Goal: Complete application form

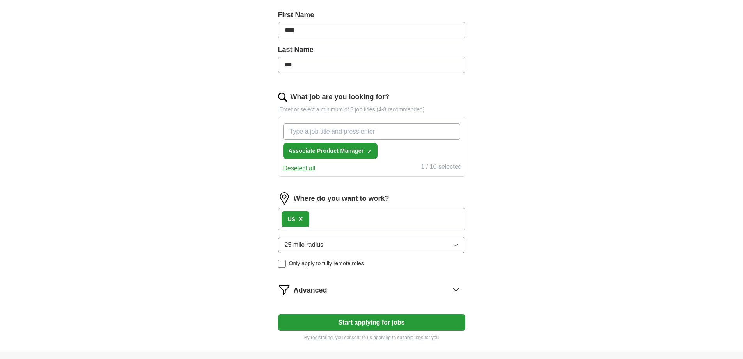
scroll to position [195, 0]
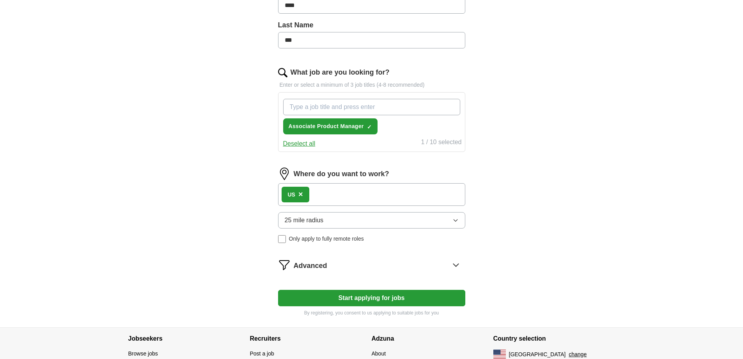
click at [365, 218] on button "25 mile radius" at bounding box center [371, 220] width 187 height 16
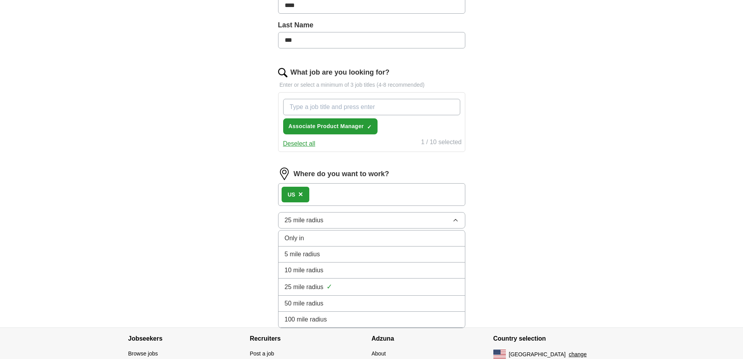
click at [352, 234] on div "Only in" at bounding box center [372, 237] width 174 height 9
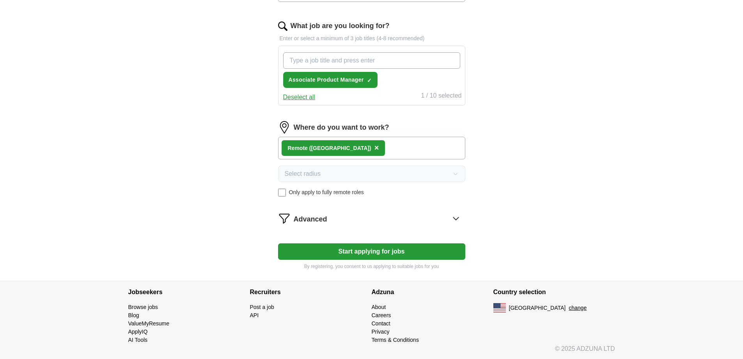
scroll to position [242, 0]
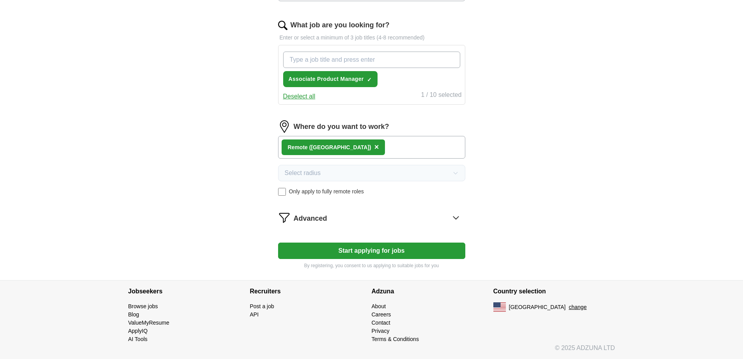
click at [346, 219] on div "Advanced" at bounding box center [380, 217] width 172 height 12
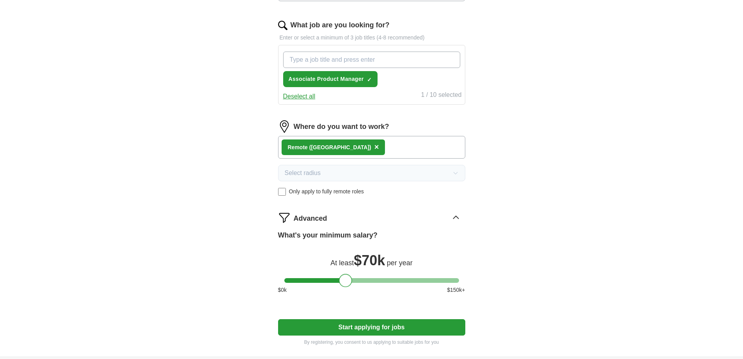
drag, startPoint x: 422, startPoint y: 277, endPoint x: 343, endPoint y: 286, distance: 79.3
click at [343, 286] on div at bounding box center [345, 280] width 13 height 13
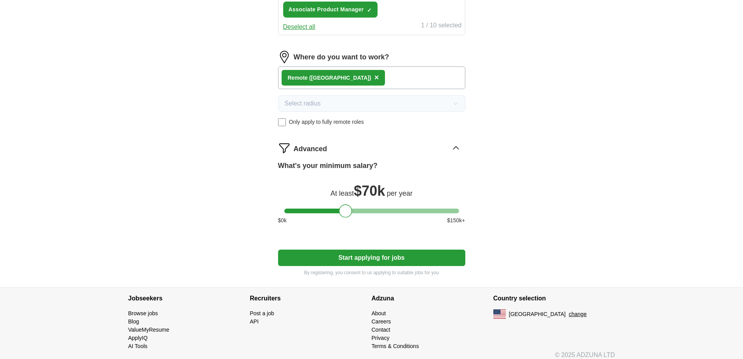
scroll to position [319, 0]
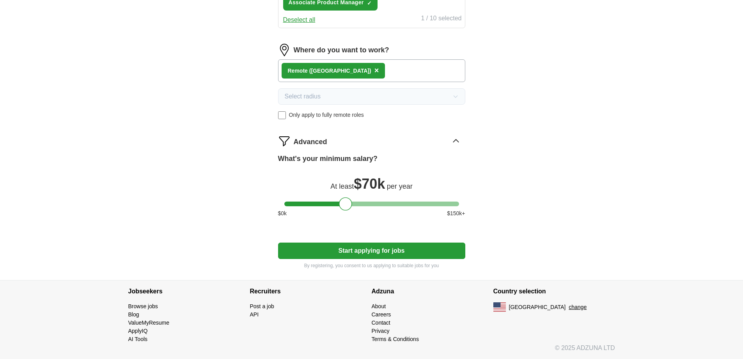
click at [387, 253] on button "Start applying for jobs" at bounding box center [371, 250] width 187 height 16
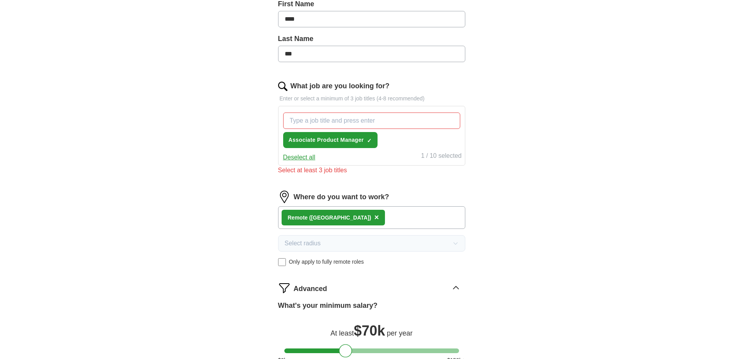
scroll to position [163, 0]
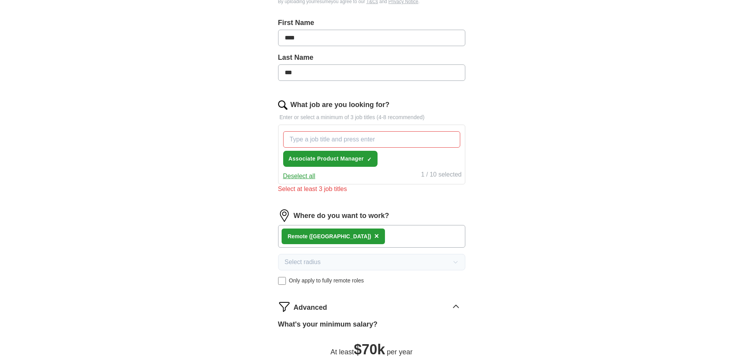
click at [340, 140] on input "What job are you looking for?" at bounding box center [371, 139] width 177 height 16
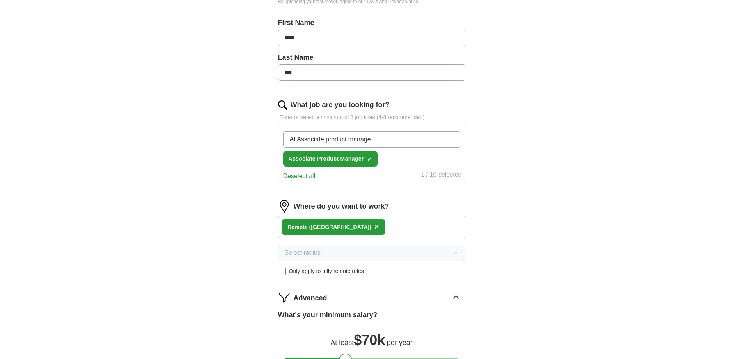
type input "AI Associate product manager"
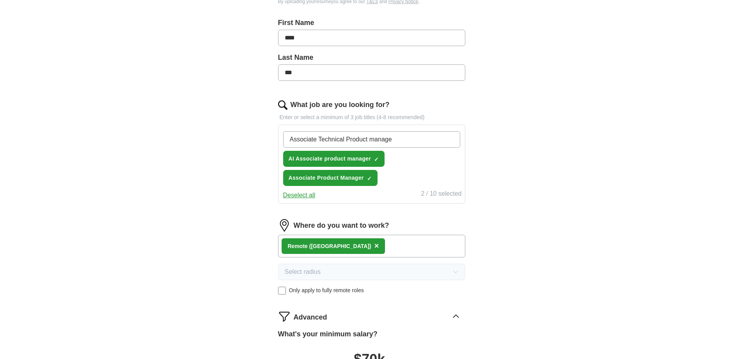
type input "Associate Technical Product manager"
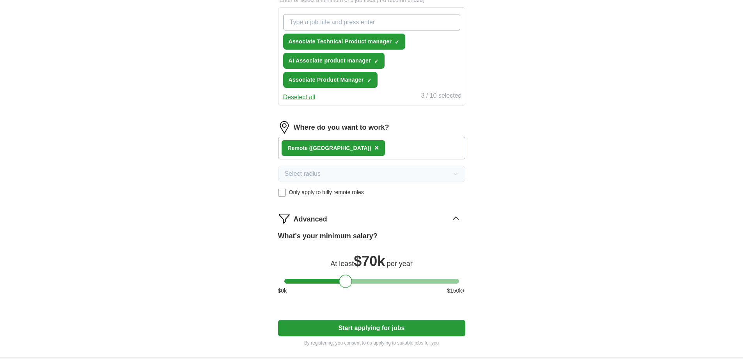
scroll to position [357, 0]
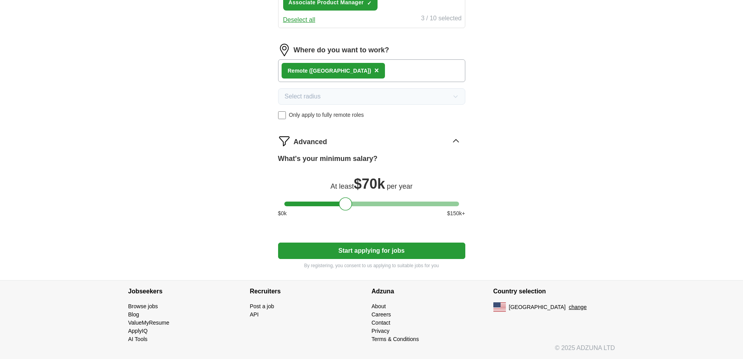
click at [359, 247] on button "Start applying for jobs" at bounding box center [371, 250] width 187 height 16
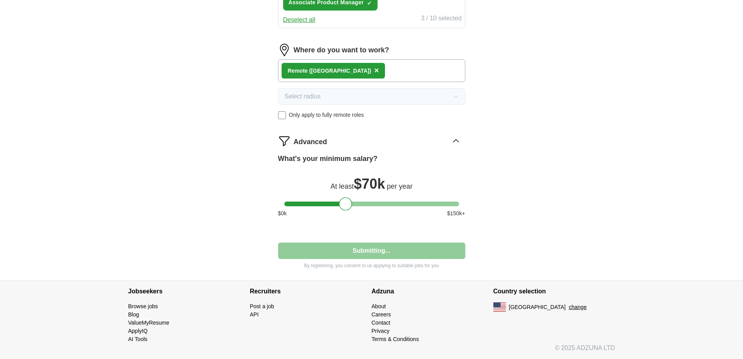
select select "**"
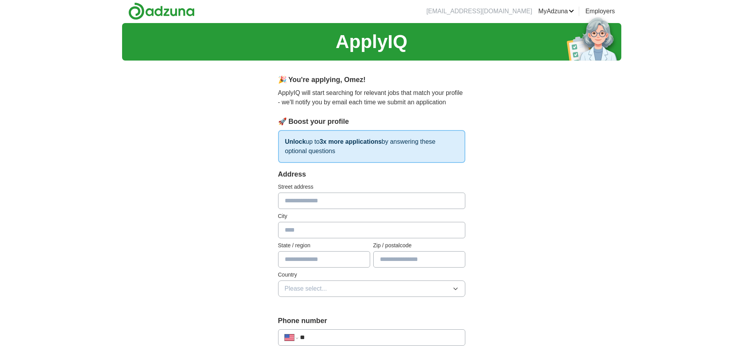
scroll to position [0, 0]
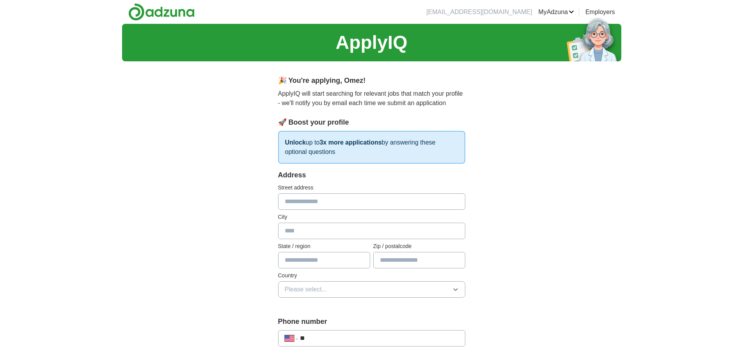
click at [293, 199] on input "text" at bounding box center [371, 201] width 187 height 16
type input "**********"
type input "******"
type input "**"
type input "*****"
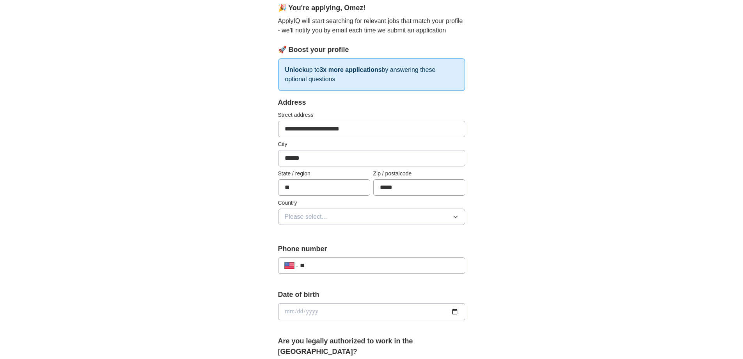
scroll to position [78, 0]
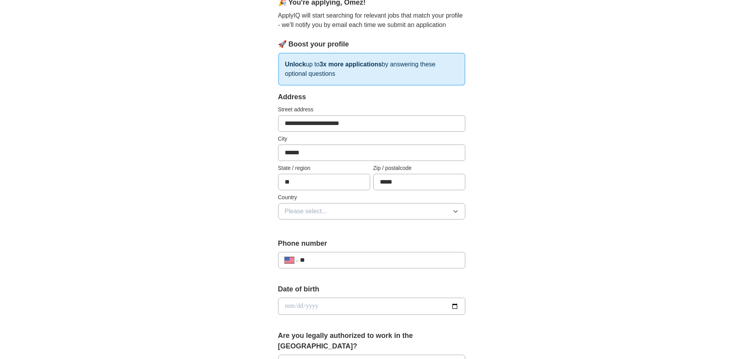
click at [331, 215] on button "Please select..." at bounding box center [371, 211] width 187 height 16
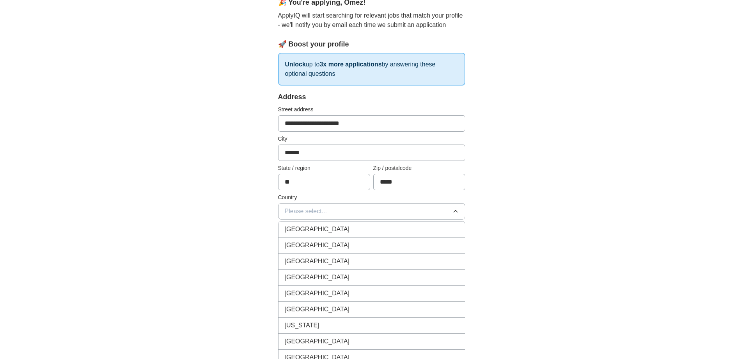
click at [330, 228] on div "[GEOGRAPHIC_DATA]" at bounding box center [372, 228] width 174 height 9
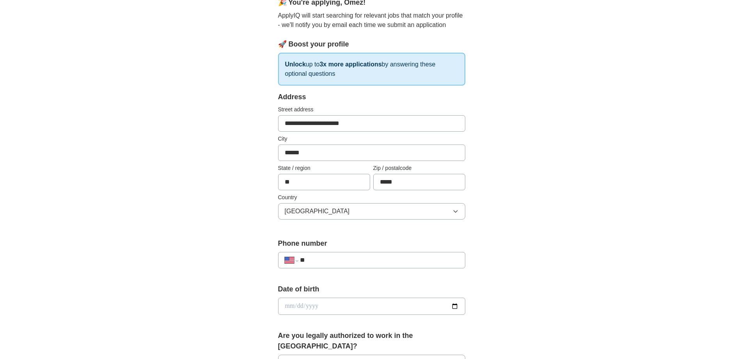
click at [323, 203] on button "[GEOGRAPHIC_DATA]" at bounding box center [371, 211] width 187 height 16
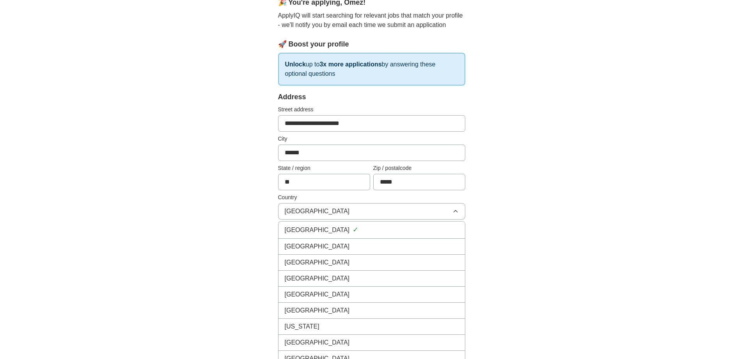
click at [325, 244] on div "[GEOGRAPHIC_DATA]" at bounding box center [372, 246] width 174 height 9
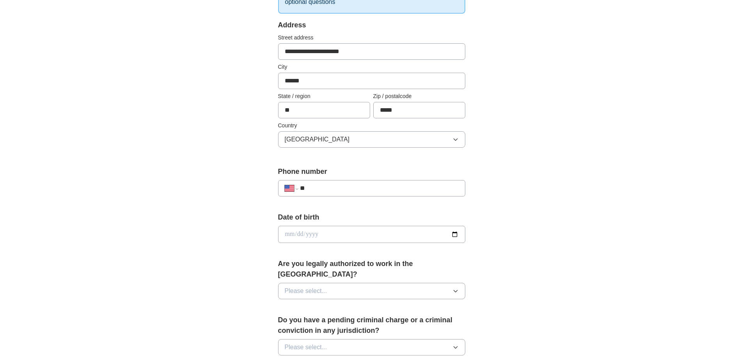
scroll to position [156, 0]
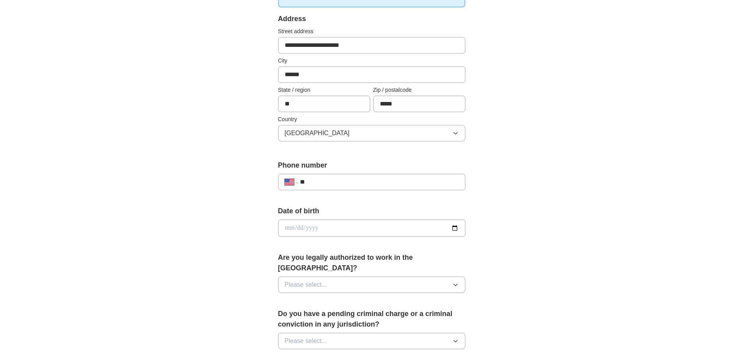
click at [339, 185] on input "**" at bounding box center [379, 181] width 158 height 9
type input "**********"
click at [349, 223] on input "date" at bounding box center [371, 227] width 187 height 17
click at [452, 225] on input "date" at bounding box center [371, 227] width 187 height 17
type input "**********"
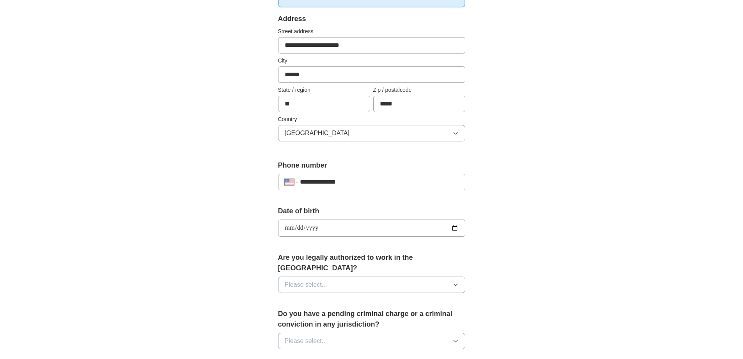
click at [332, 276] on button "Please select..." at bounding box center [371, 284] width 187 height 16
click at [304, 298] on div "Yes" at bounding box center [372, 302] width 174 height 9
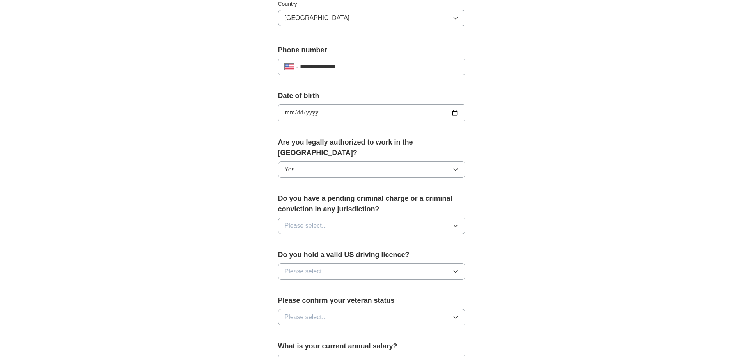
scroll to position [273, 0]
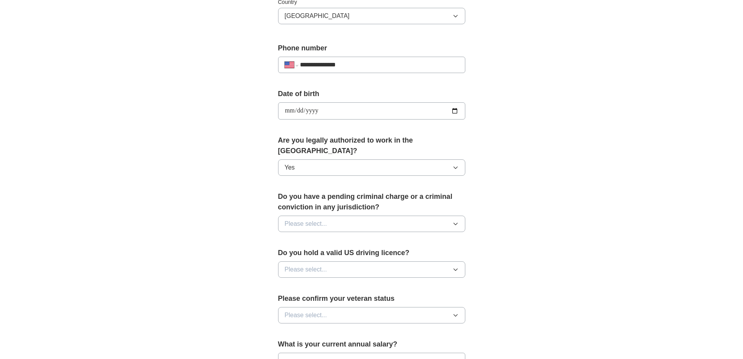
click at [316, 219] on span "Please select..." at bounding box center [306, 223] width 43 height 9
click at [300, 253] on div "No" at bounding box center [372, 257] width 174 height 9
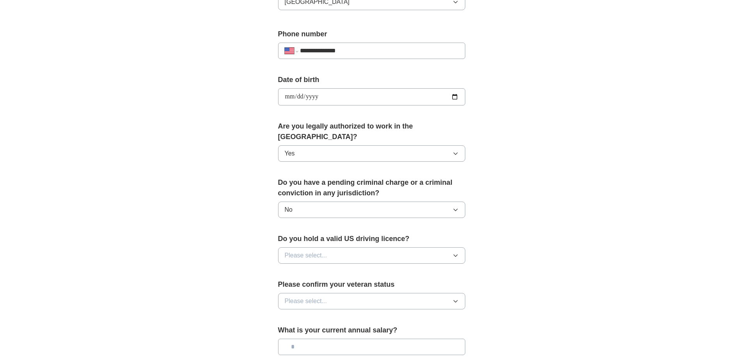
scroll to position [312, 0]
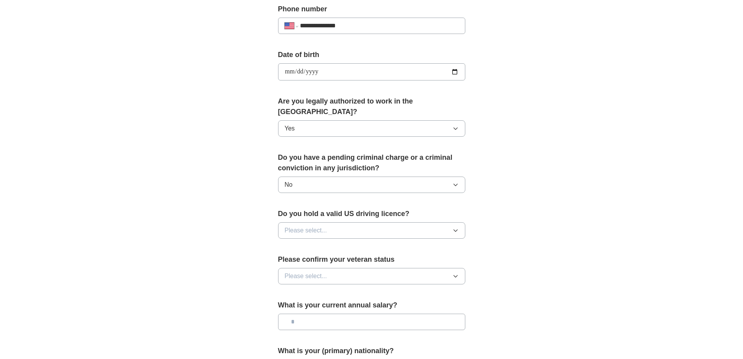
click at [322, 226] on span "Please select..." at bounding box center [306, 230] width 43 height 9
click at [305, 243] on div "Yes" at bounding box center [372, 247] width 174 height 9
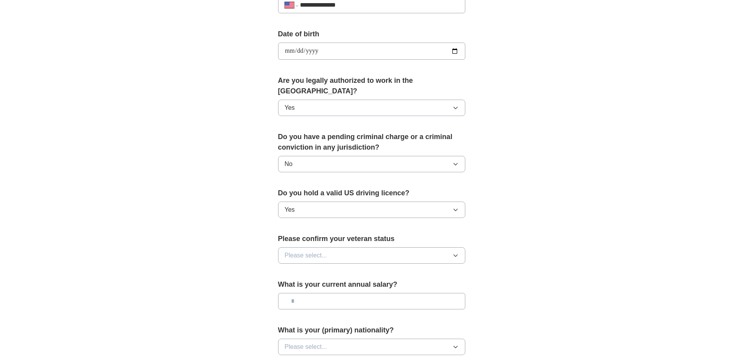
scroll to position [351, 0]
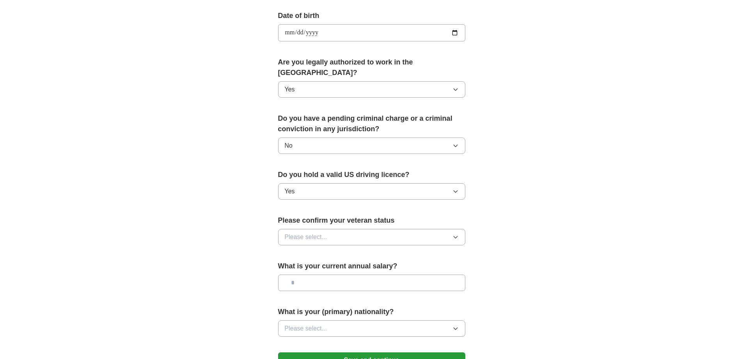
click at [332, 229] on button "Please select..." at bounding box center [371, 237] width 187 height 16
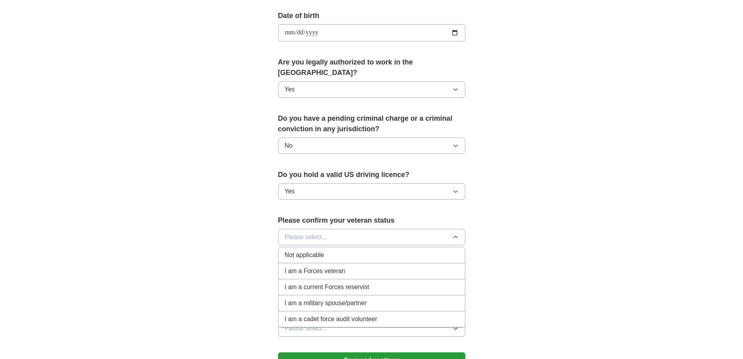
click at [320, 250] on span "Not applicable" at bounding box center [304, 254] width 39 height 9
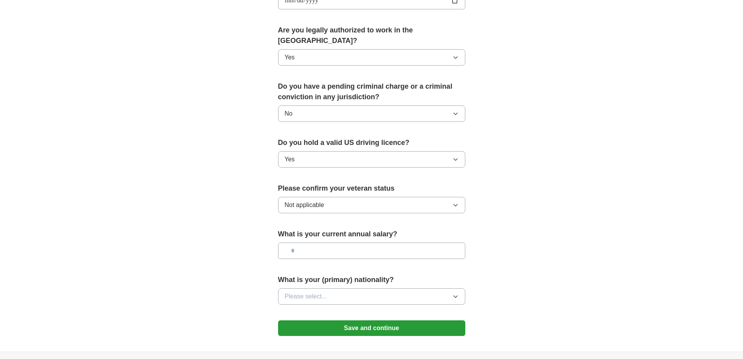
scroll to position [429, 0]
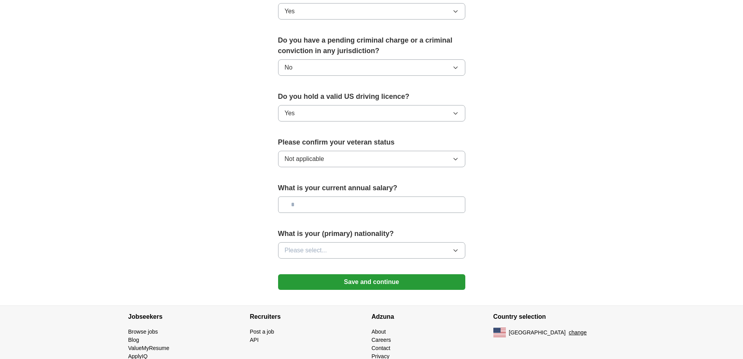
click at [324, 196] on input "text" at bounding box center [371, 204] width 187 height 16
type input "*******"
click at [313, 245] on span "Please select..." at bounding box center [306, 249] width 43 height 9
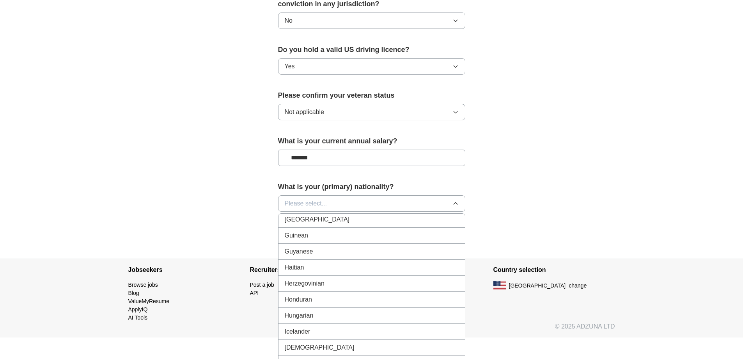
scroll to position [1249, 0]
click at [296, 248] on span "[DEMOGRAPHIC_DATA]" at bounding box center [320, 252] width 70 height 9
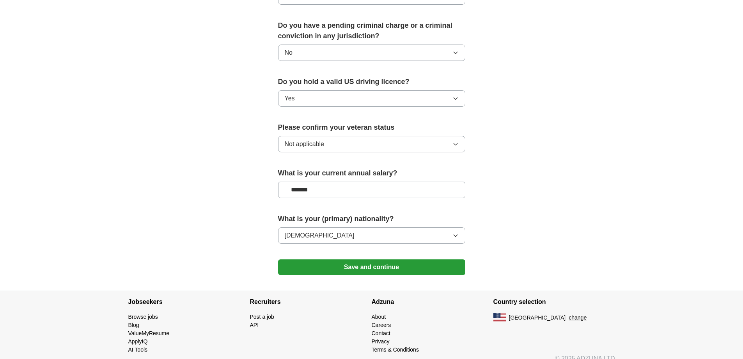
click at [357, 259] on button "Save and continue" at bounding box center [371, 267] width 187 height 16
